Goal: Task Accomplishment & Management: Use online tool/utility

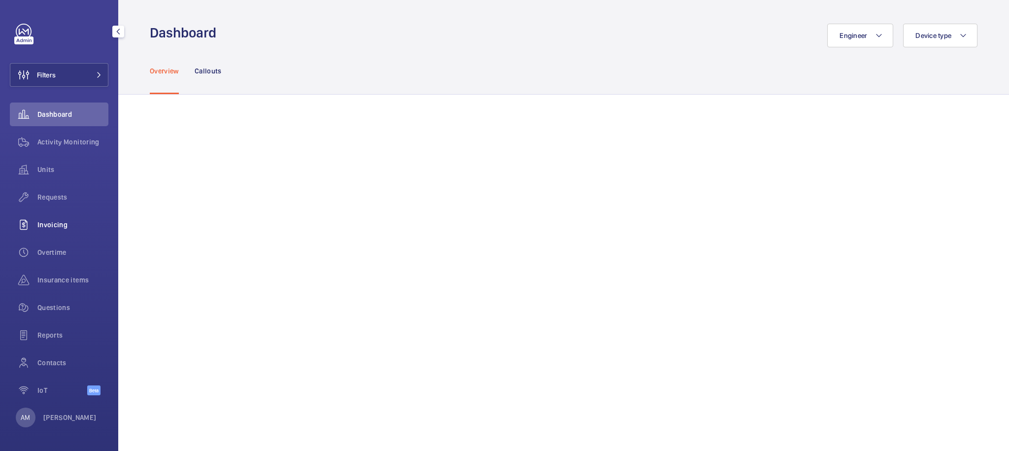
click at [60, 228] on span "Invoicing" at bounding box center [72, 225] width 71 height 10
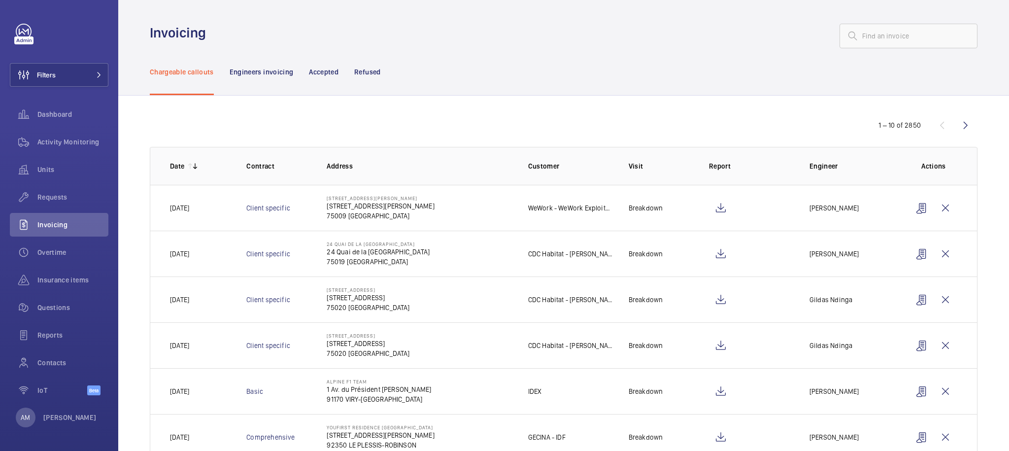
click at [416, 207] on td "[STREET_ADDRESS][PERSON_NAME] [STREET_ADDRESS][PERSON_NAME]" at bounding box center [411, 208] width 201 height 46
click at [823, 206] on p "[PERSON_NAME]" at bounding box center [834, 208] width 49 height 10
click at [44, 172] on span "Units" at bounding box center [72, 170] width 71 height 10
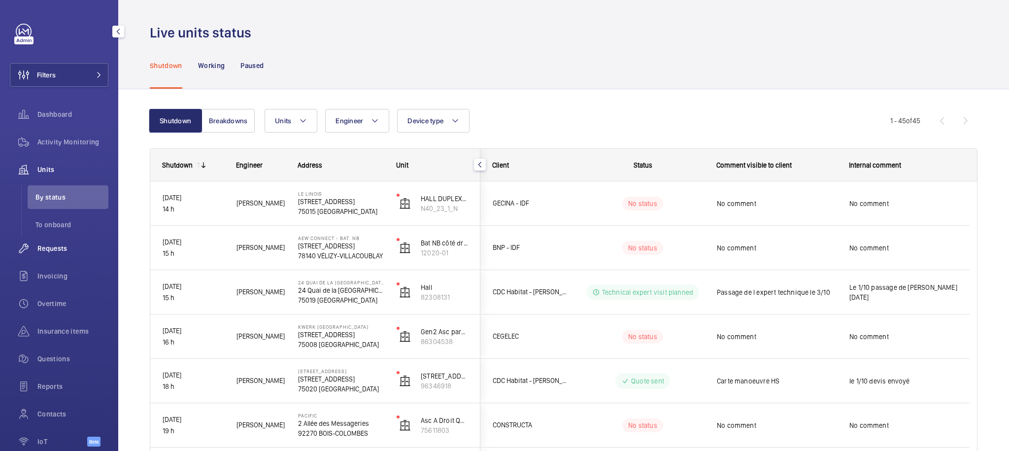
click at [59, 245] on span "Requests" at bounding box center [72, 248] width 71 height 10
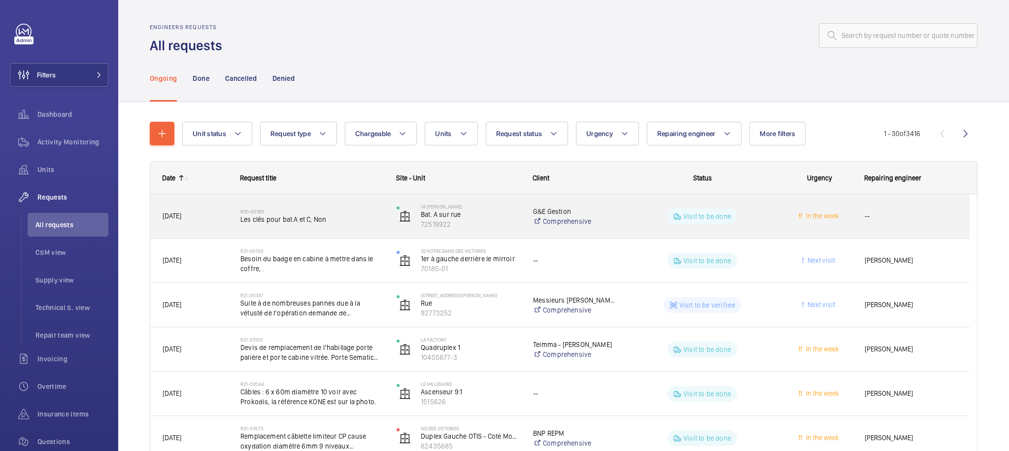
click at [810, 224] on div "In the week" at bounding box center [813, 216] width 77 height 31
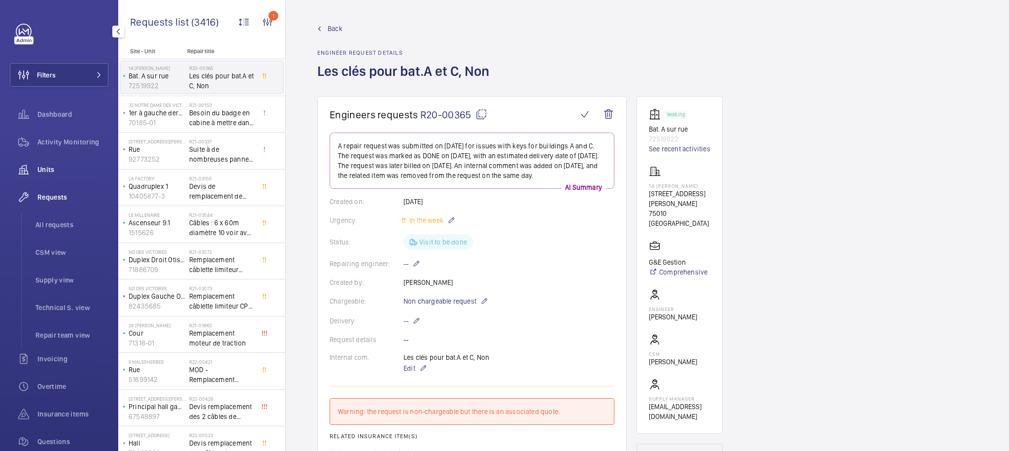
click at [52, 165] on span "Units" at bounding box center [72, 170] width 71 height 10
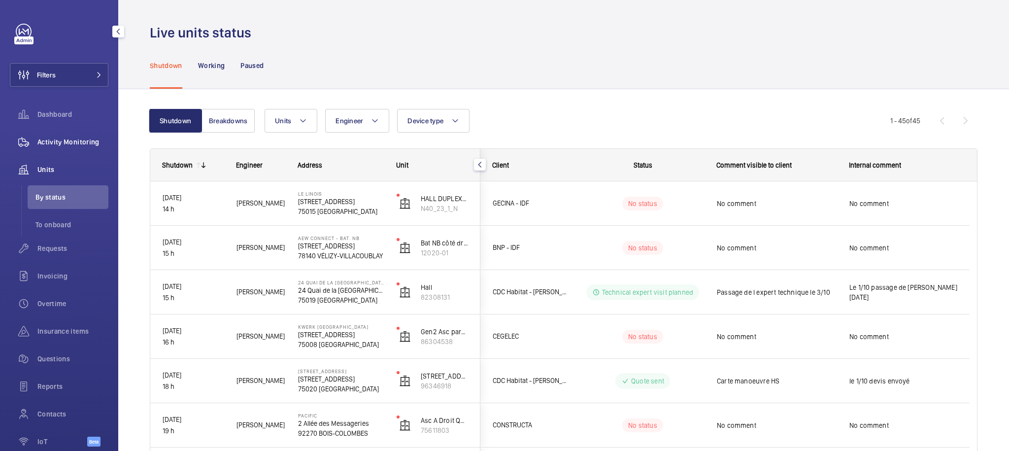
click at [59, 140] on span "Activity Monitoring" at bounding box center [72, 142] width 71 height 10
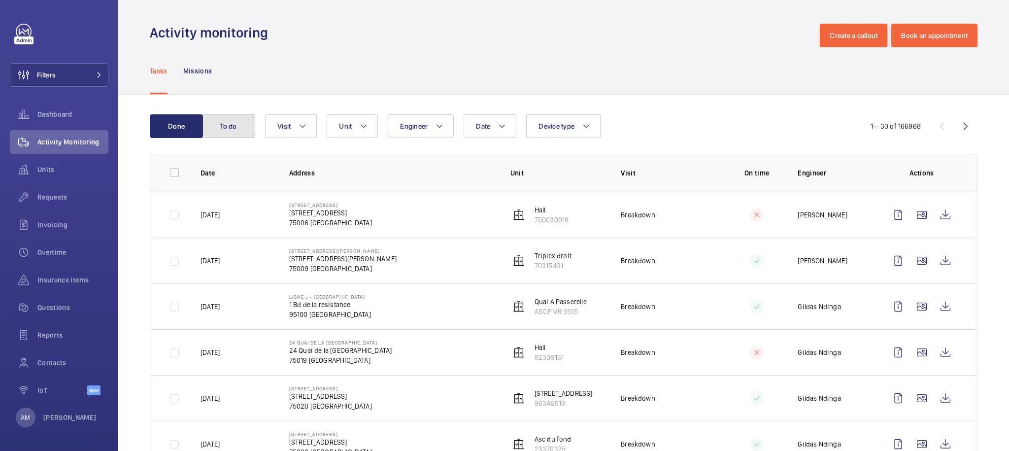
click at [236, 126] on button "To do" at bounding box center [228, 126] width 53 height 24
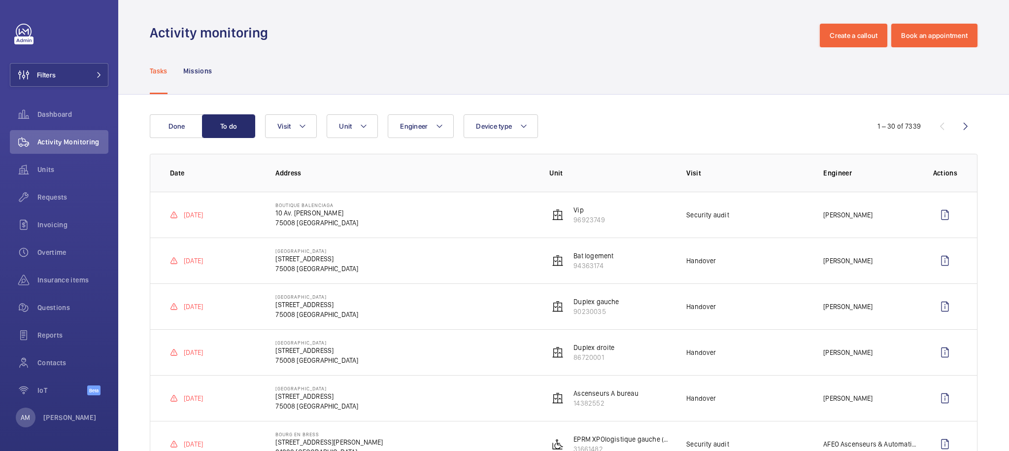
click at [744, 211] on td "Security audit" at bounding box center [739, 215] width 137 height 46
click at [936, 212] on wm-front-icon-button at bounding box center [945, 215] width 24 height 24
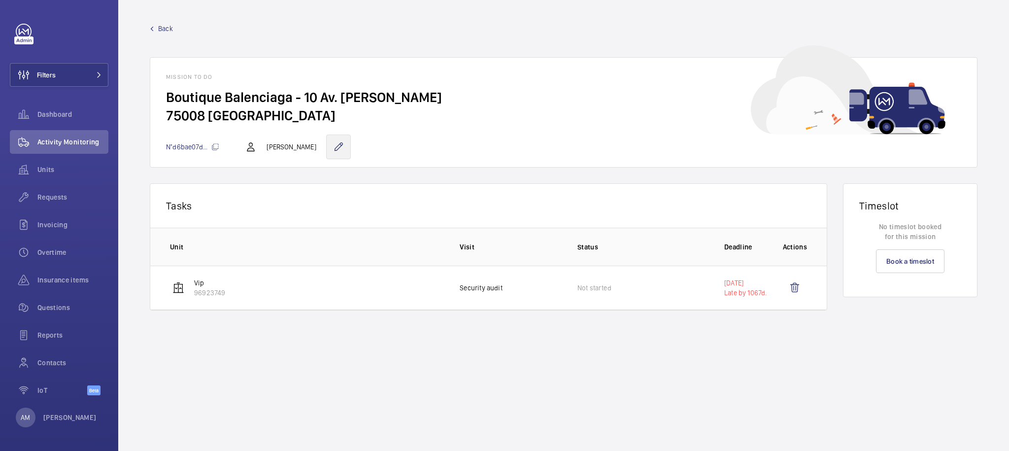
click at [345, 146] on wm-front-icon-button at bounding box center [338, 147] width 25 height 25
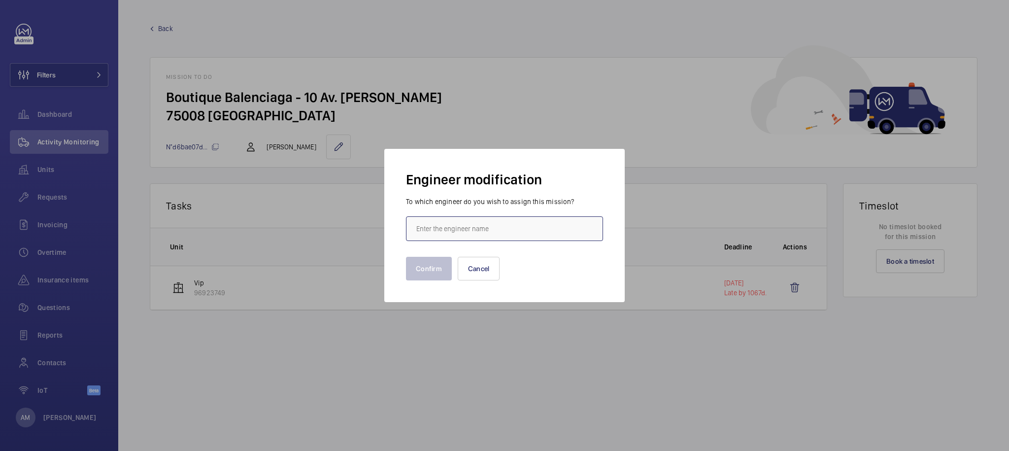
click at [492, 234] on input "text" at bounding box center [504, 228] width 197 height 25
